Goal: Use online tool/utility: Utilize a website feature to perform a specific function

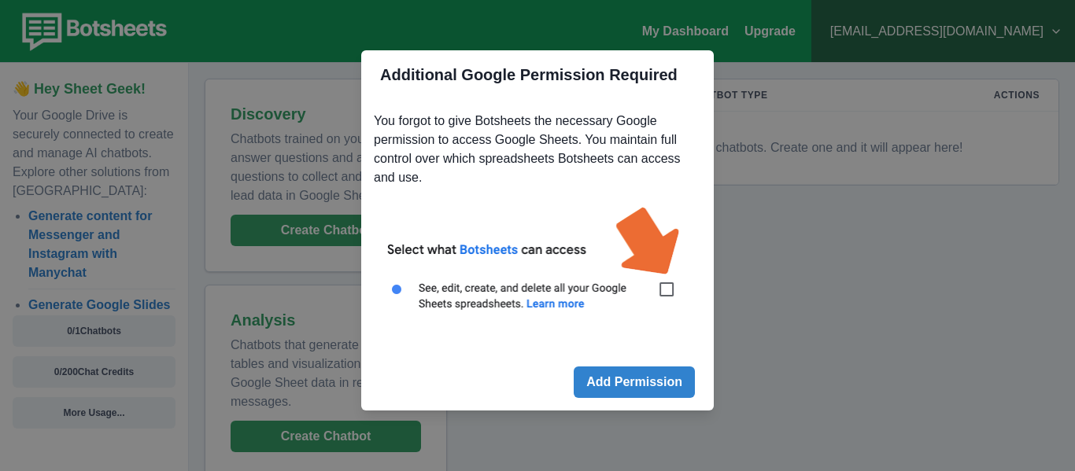
click at [665, 296] on img at bounding box center [537, 268] width 327 height 148
click at [610, 388] on button "Add Permission" at bounding box center [634, 382] width 121 height 31
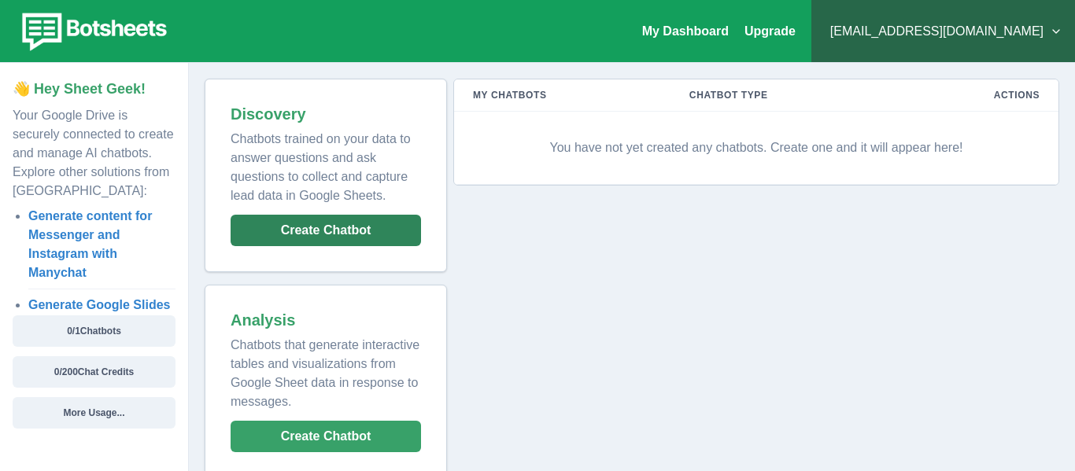
click at [343, 231] on button "Create Chatbot" at bounding box center [326, 230] width 190 height 31
